Goal: Task Accomplishment & Management: Use online tool/utility

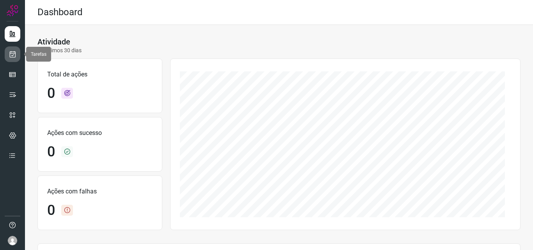
click at [20, 50] on link at bounding box center [13, 54] width 16 height 16
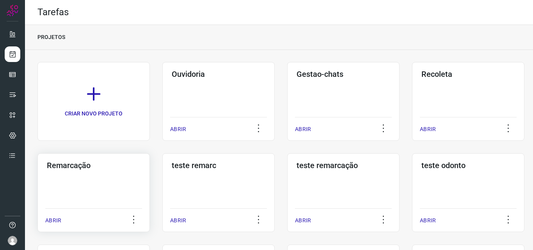
click at [67, 165] on h3 "Remarcação" at bounding box center [94, 165] width 94 height 9
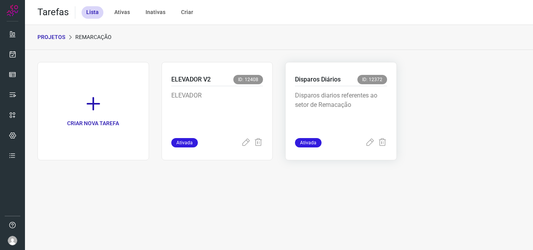
click at [335, 95] on p "Disparos diarios referentes ao setor de Remacação" at bounding box center [341, 110] width 92 height 39
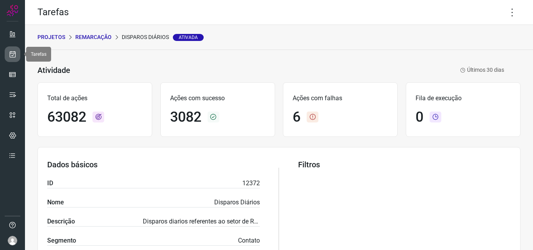
click at [11, 48] on link at bounding box center [13, 54] width 16 height 16
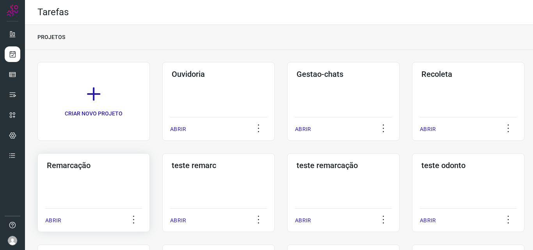
click at [98, 198] on div "Remarcação ABRIR" at bounding box center [93, 192] width 112 height 79
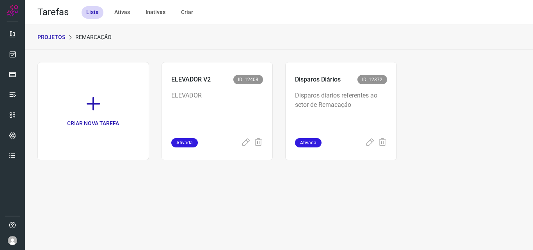
click at [370, 109] on p "Disparos diarios referentes ao setor de Remacação" at bounding box center [341, 110] width 92 height 39
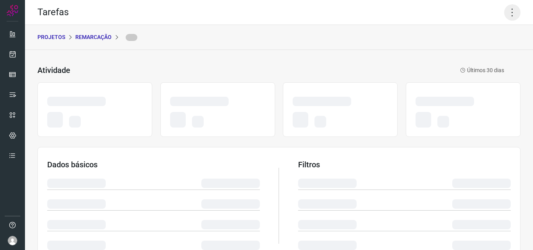
click at [505, 10] on icon at bounding box center [512, 12] width 16 height 16
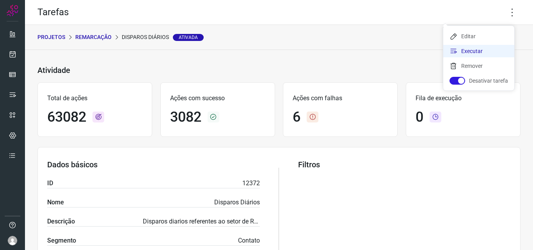
click at [478, 48] on li "Executar" at bounding box center [478, 51] width 71 height 12
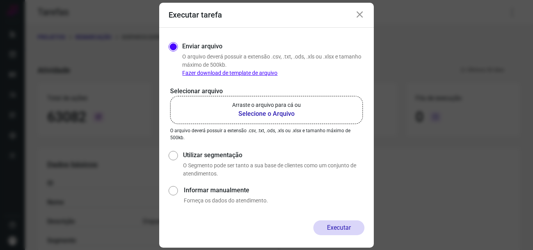
click at [285, 113] on b "Selecione o Arquivo" at bounding box center [266, 113] width 69 height 9
click at [0, 0] on input "Arraste o arquivo para cá ou Selecione o Arquivo" at bounding box center [0, 0] width 0 height 0
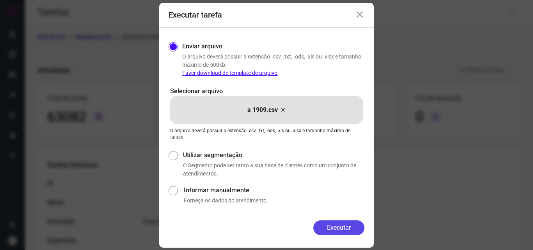
click at [330, 229] on button "Executar" at bounding box center [338, 227] width 51 height 15
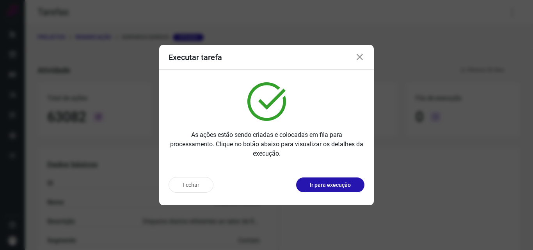
click at [334, 184] on p "Ir para execução" at bounding box center [330, 185] width 41 height 8
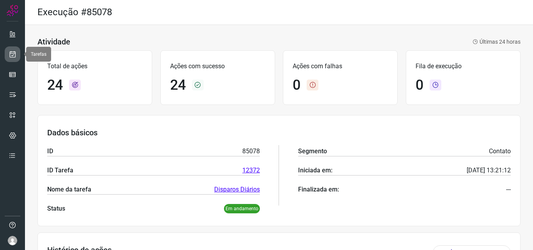
click at [13, 55] on icon at bounding box center [13, 54] width 8 height 8
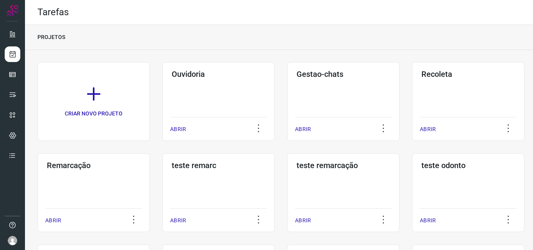
click at [104, 181] on div "Remarcação ABRIR" at bounding box center [93, 192] width 112 height 79
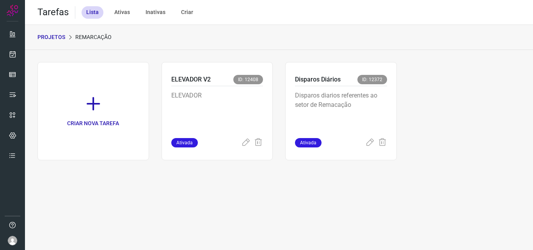
click at [339, 99] on p "Disparos diarios referentes ao setor de Remacação" at bounding box center [341, 110] width 92 height 39
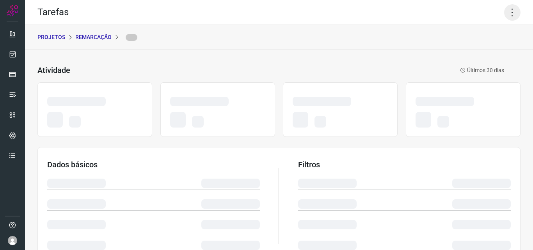
click at [505, 8] on icon at bounding box center [512, 12] width 16 height 16
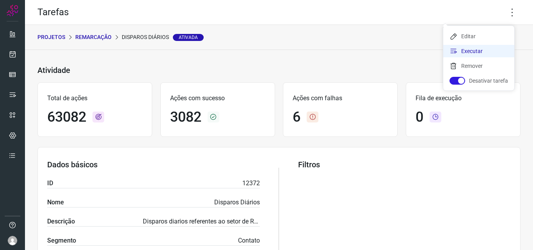
click at [477, 50] on li "Executar" at bounding box center [478, 51] width 71 height 12
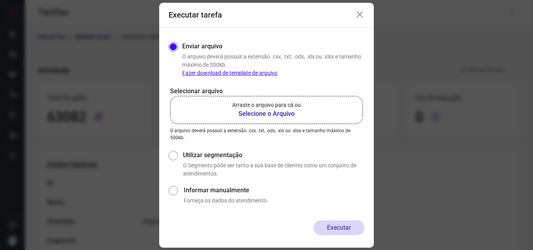
click at [293, 105] on p "Arraste o arquivo para cá ou" at bounding box center [266, 105] width 69 height 8
click at [0, 0] on input "Arraste o arquivo para cá ou Selecione o Arquivo" at bounding box center [0, 0] width 0 height 0
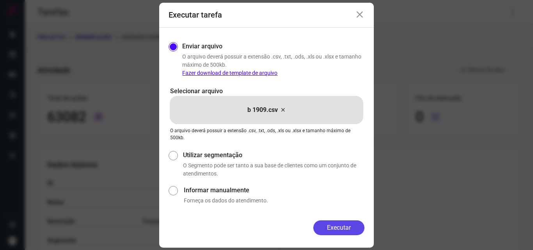
click at [334, 228] on button "Executar" at bounding box center [338, 227] width 51 height 15
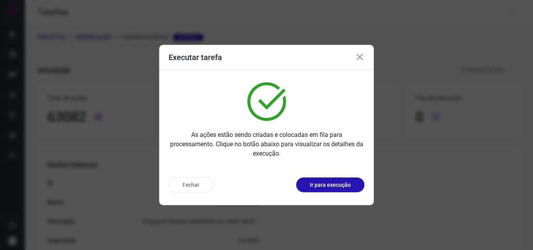
click at [330, 181] on p "Ir para execução" at bounding box center [330, 185] width 41 height 8
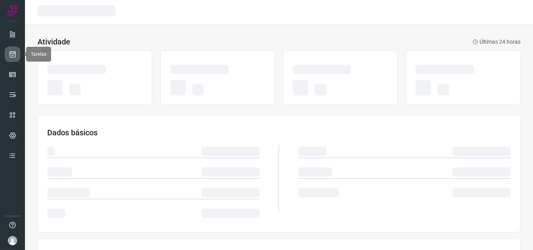
click at [15, 55] on icon at bounding box center [13, 54] width 8 height 8
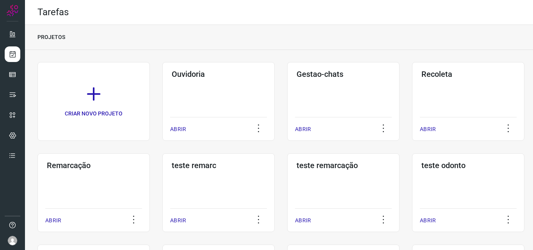
click at [108, 204] on div "Remarcação ABRIR" at bounding box center [93, 192] width 112 height 79
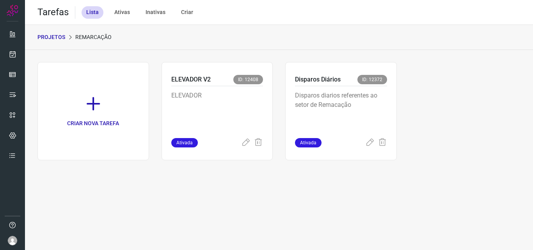
click at [332, 99] on p "Disparos diarios referentes ao setor de Remacação" at bounding box center [341, 110] width 92 height 39
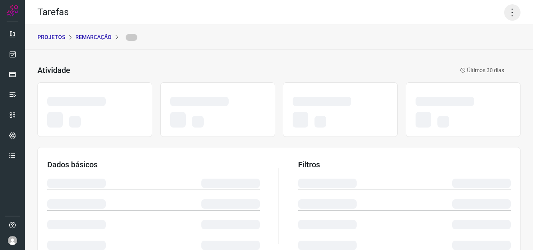
click at [504, 11] on icon at bounding box center [512, 12] width 16 height 16
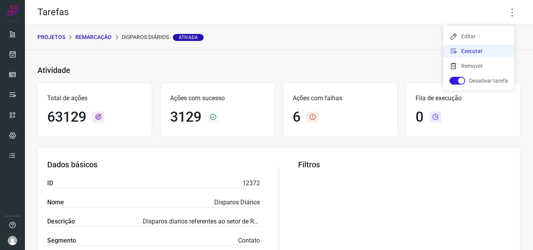
click at [484, 51] on li "Executar" at bounding box center [478, 51] width 71 height 12
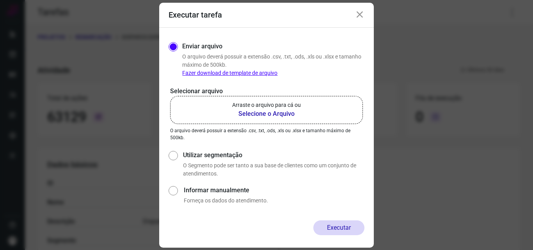
click at [277, 108] on p "Arraste o arquivo para cá ou" at bounding box center [266, 105] width 69 height 8
click at [0, 0] on input "Arraste o arquivo para cá ou Selecione o Arquivo" at bounding box center [0, 0] width 0 height 0
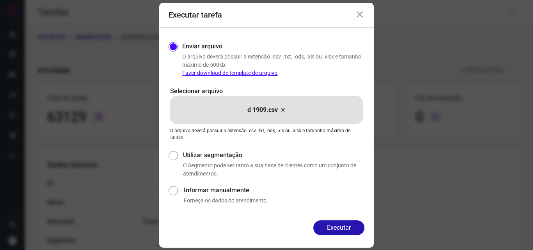
click at [339, 216] on div "Enviar arquivo O arquivo deverá possuir a extensão .csv, .txt, .ods, .xls ou .x…" at bounding box center [266, 124] width 215 height 193
click at [334, 224] on button "Executar" at bounding box center [338, 227] width 51 height 15
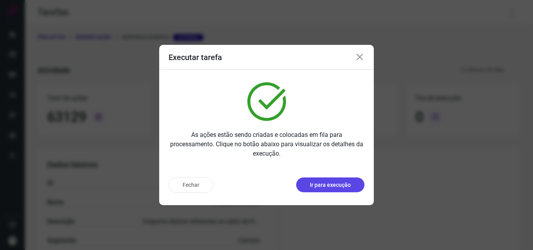
click at [341, 187] on p "Ir para execução" at bounding box center [330, 185] width 41 height 8
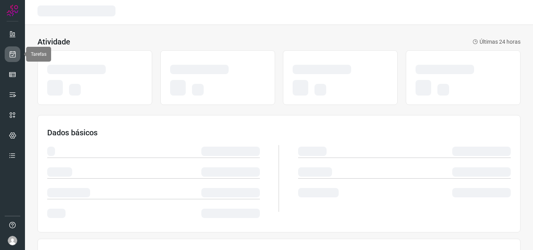
click at [10, 54] on icon at bounding box center [13, 54] width 8 height 8
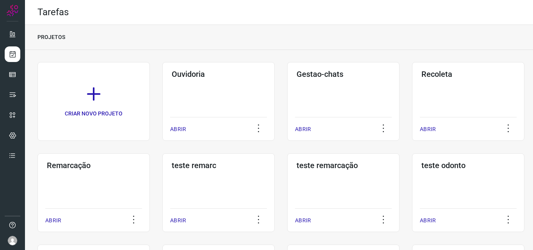
click at [88, 175] on div "Remarcação ABRIR" at bounding box center [93, 192] width 112 height 79
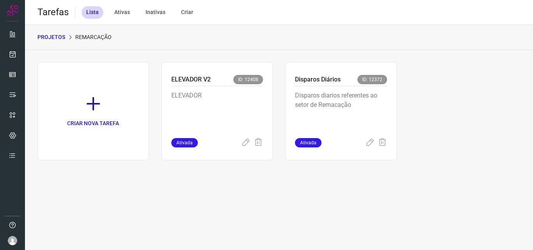
click at [343, 103] on p "Disparos diarios referentes ao setor de Remacação" at bounding box center [341, 110] width 92 height 39
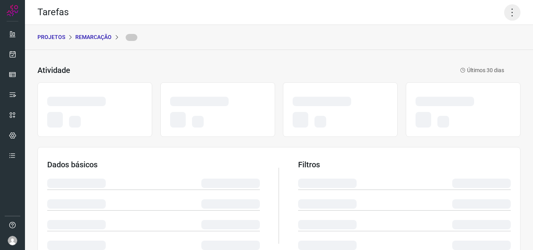
click at [507, 14] on icon at bounding box center [512, 12] width 16 height 16
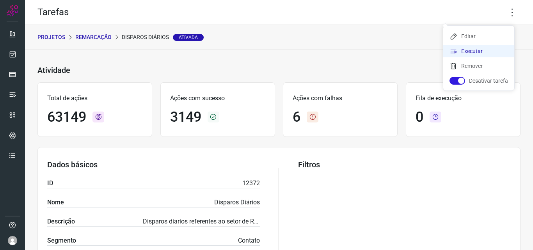
click at [478, 49] on li "Executar" at bounding box center [478, 51] width 71 height 12
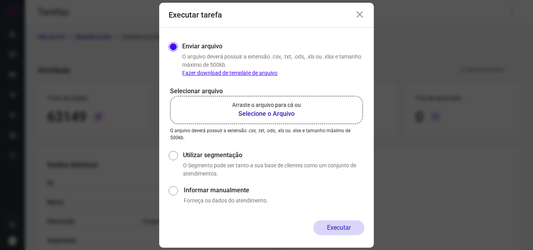
click at [277, 112] on b "Selecione o Arquivo" at bounding box center [266, 113] width 69 height 9
click at [0, 0] on input "Arraste o arquivo para cá ou Selecione o Arquivo" at bounding box center [0, 0] width 0 height 0
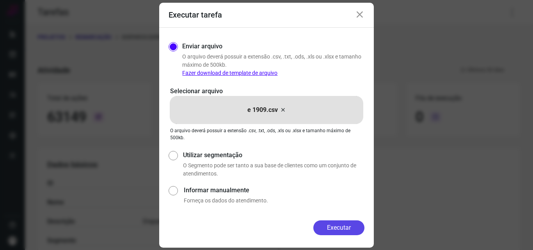
click at [329, 228] on button "Executar" at bounding box center [338, 227] width 51 height 15
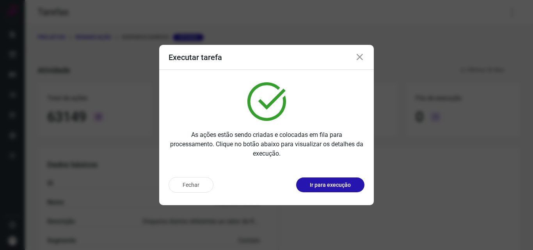
click at [338, 177] on button "Ir para execução" at bounding box center [330, 184] width 68 height 15
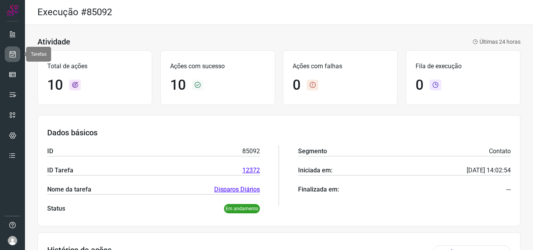
click at [19, 55] on link at bounding box center [13, 54] width 16 height 16
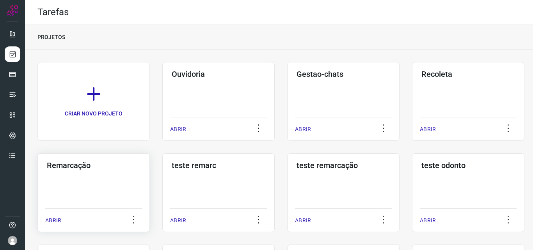
click at [105, 173] on div "Remarcação ABRIR" at bounding box center [93, 192] width 112 height 79
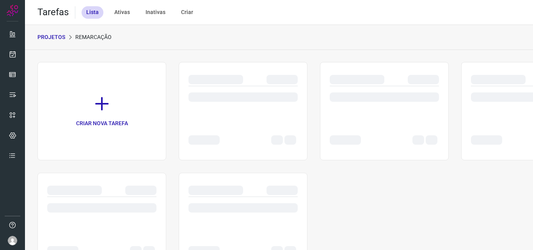
click at [352, 95] on div at bounding box center [384, 96] width 109 height 9
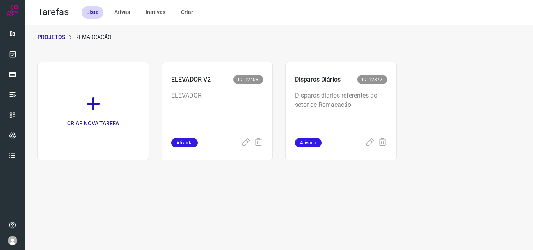
click at [352, 95] on p "Disparos diarios referentes ao setor de Remacação" at bounding box center [341, 110] width 92 height 39
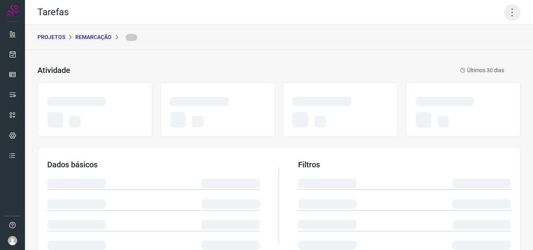
click at [509, 12] on icon at bounding box center [512, 12] width 16 height 16
click at [509, 11] on icon at bounding box center [512, 12] width 16 height 16
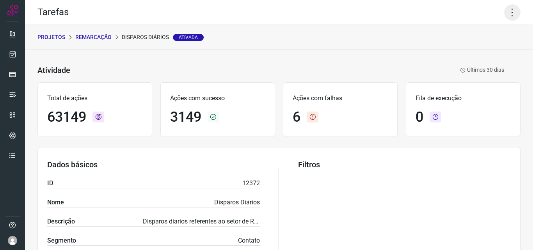
click at [504, 5] on icon at bounding box center [512, 12] width 16 height 16
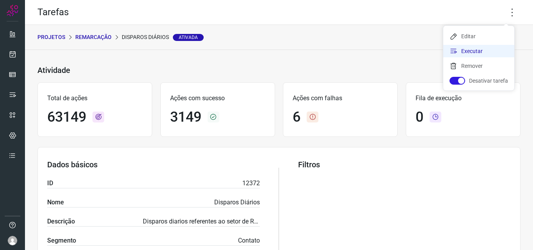
click at [463, 50] on li "Executar" at bounding box center [478, 51] width 71 height 12
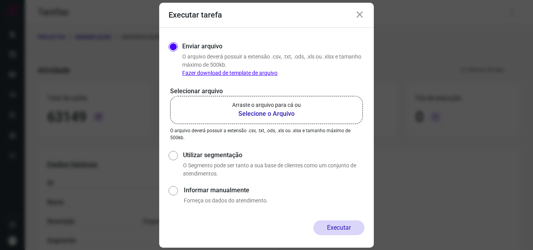
click at [241, 102] on p "Arraste o arquivo para cá ou" at bounding box center [266, 105] width 69 height 8
click at [0, 0] on input "Arraste o arquivo para cá ou Selecione o Arquivo" at bounding box center [0, 0] width 0 height 0
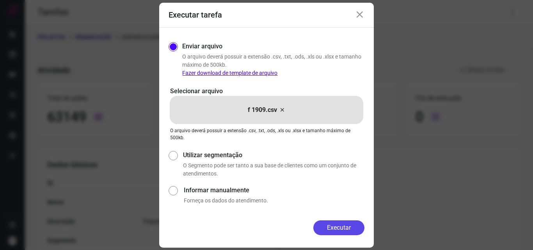
click at [331, 222] on button "Executar" at bounding box center [338, 227] width 51 height 15
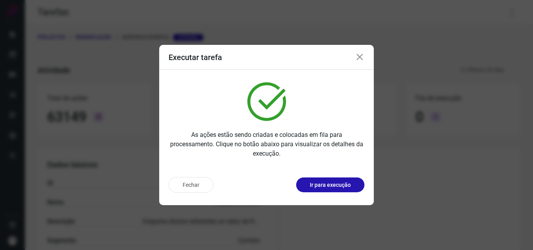
click at [335, 181] on p "Ir para execução" at bounding box center [330, 185] width 41 height 8
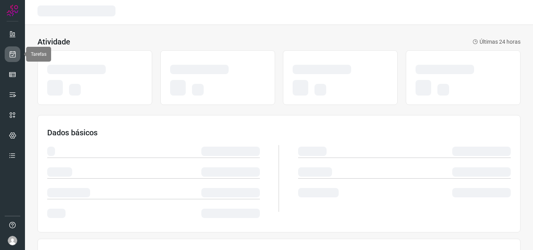
click at [11, 52] on icon at bounding box center [13, 54] width 8 height 8
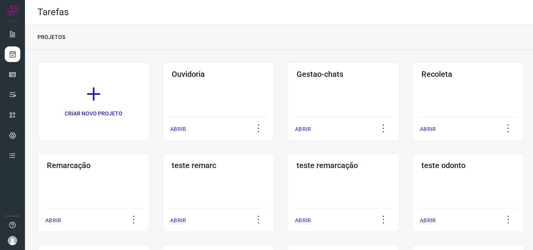
click at [121, 189] on div "Remarcação ABRIR" at bounding box center [93, 192] width 112 height 79
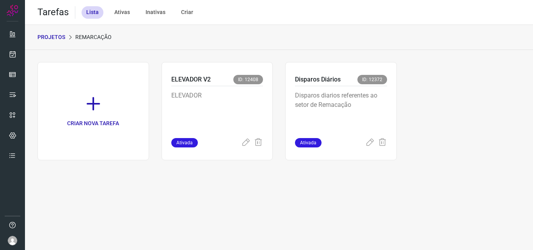
click at [347, 134] on div "Disparos diarios referentes ao setor de Remacação" at bounding box center [341, 112] width 92 height 52
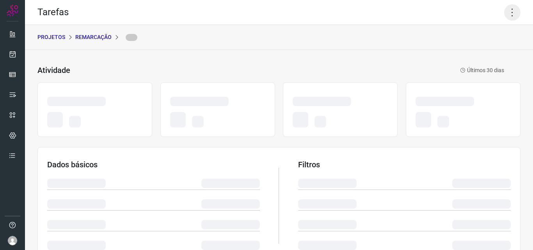
click at [509, 12] on icon at bounding box center [512, 12] width 16 height 16
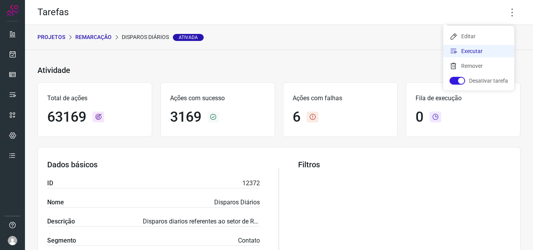
click at [488, 54] on li "Executar" at bounding box center [478, 51] width 71 height 12
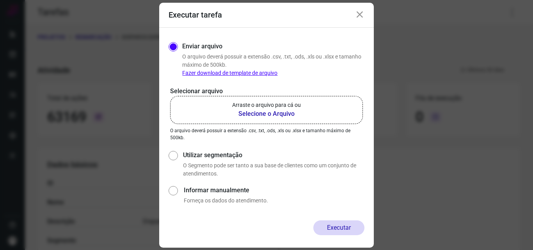
click at [295, 116] on b "Selecione o Arquivo" at bounding box center [266, 113] width 69 height 9
click at [0, 0] on input "Arraste o arquivo para cá ou Selecione o Arquivo" at bounding box center [0, 0] width 0 height 0
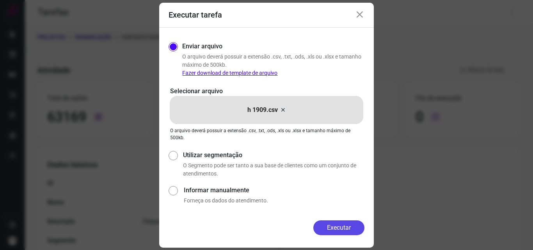
click at [342, 225] on button "Executar" at bounding box center [338, 227] width 51 height 15
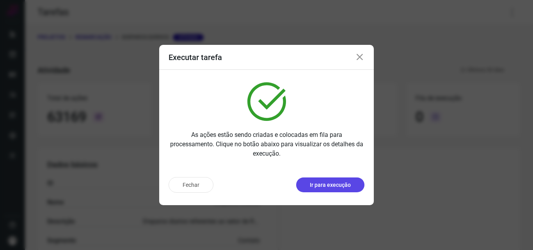
click at [346, 190] on button "Ir para execução" at bounding box center [330, 184] width 68 height 15
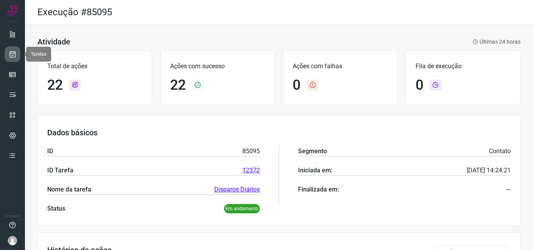
click at [14, 57] on icon at bounding box center [13, 54] width 8 height 8
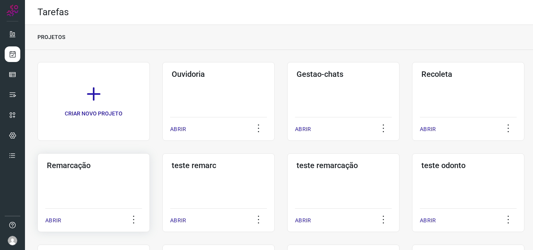
click at [92, 163] on h3 "Remarcação" at bounding box center [94, 165] width 94 height 9
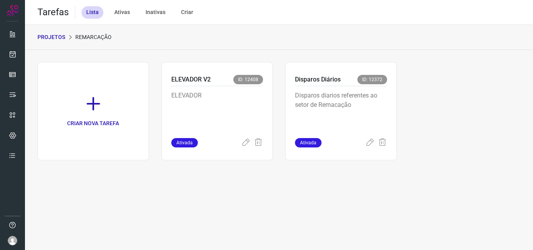
click at [361, 105] on p "Disparos diarios referentes ao setor de Remacação" at bounding box center [341, 110] width 92 height 39
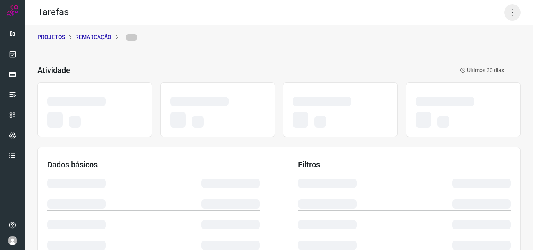
click at [504, 13] on icon at bounding box center [512, 12] width 16 height 16
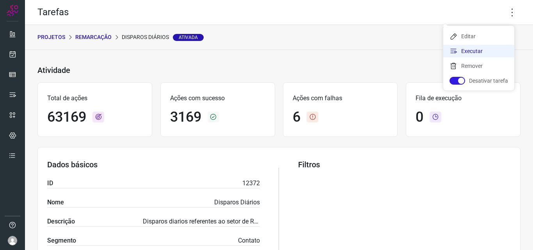
click at [491, 47] on li "Executar" at bounding box center [478, 51] width 71 height 12
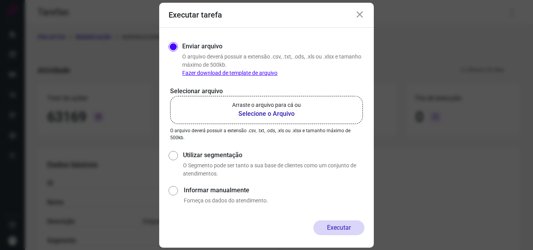
click at [261, 99] on label "Arraste o arquivo para cá ou Selecione o Arquivo" at bounding box center [266, 110] width 193 height 28
click at [0, 0] on input "Arraste o arquivo para cá ou Selecione o Arquivo" at bounding box center [0, 0] width 0 height 0
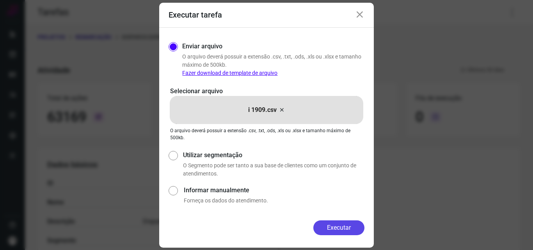
click at [351, 232] on button "Executar" at bounding box center [338, 227] width 51 height 15
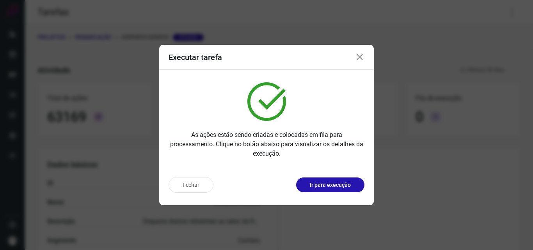
click at [346, 191] on button "Ir para execução" at bounding box center [330, 184] width 68 height 15
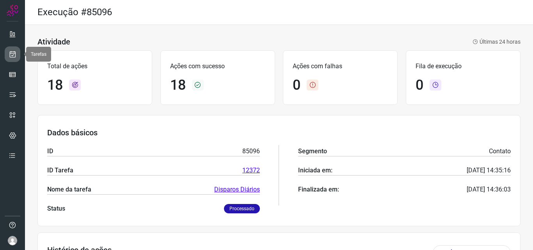
click at [18, 51] on link at bounding box center [13, 54] width 16 height 16
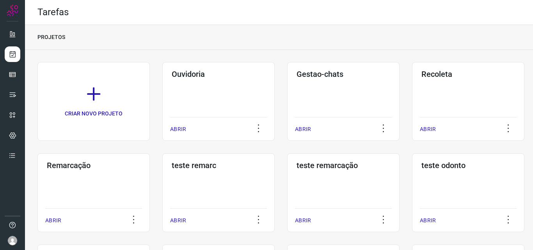
click at [91, 185] on div "Remarcação ABRIR" at bounding box center [93, 192] width 112 height 79
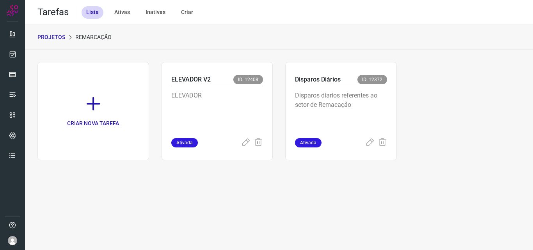
click at [337, 108] on p "Disparos diarios referentes ao setor de Remacação" at bounding box center [341, 110] width 92 height 39
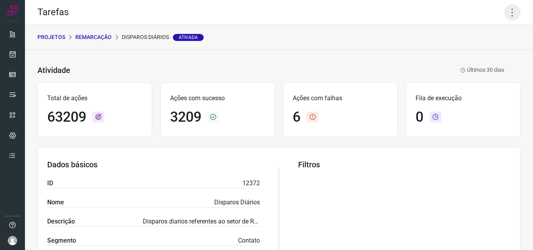
click at [504, 11] on icon at bounding box center [512, 12] width 16 height 16
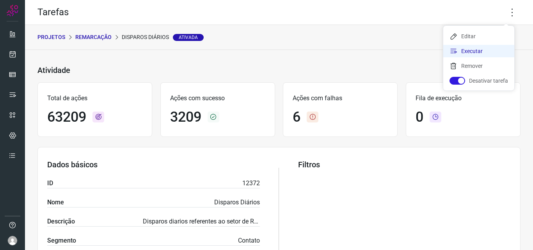
click at [481, 48] on li "Executar" at bounding box center [478, 51] width 71 height 12
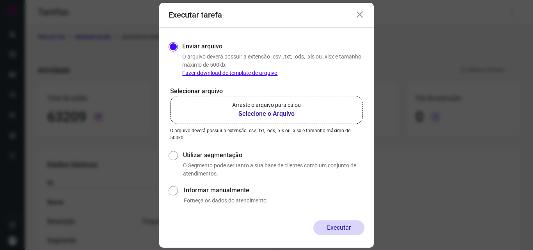
click at [282, 109] on p "Arraste o arquivo para cá ou" at bounding box center [266, 105] width 69 height 8
click at [0, 0] on input "Arraste o arquivo para cá ou Selecione o Arquivo" at bounding box center [0, 0] width 0 height 0
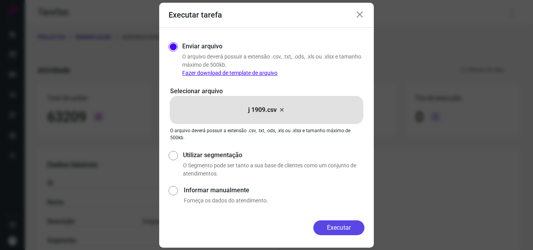
click at [349, 223] on button "Executar" at bounding box center [338, 227] width 51 height 15
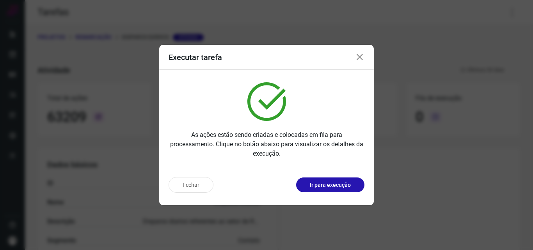
click at [343, 188] on p "Ir para execução" at bounding box center [330, 185] width 41 height 8
